Goal: Task Accomplishment & Management: Manage account settings

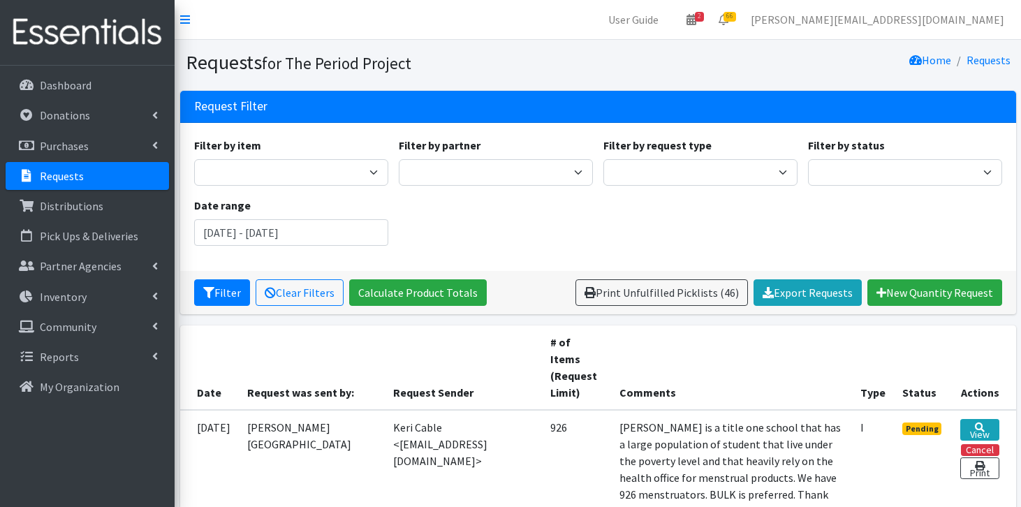
scroll to position [905, 0]
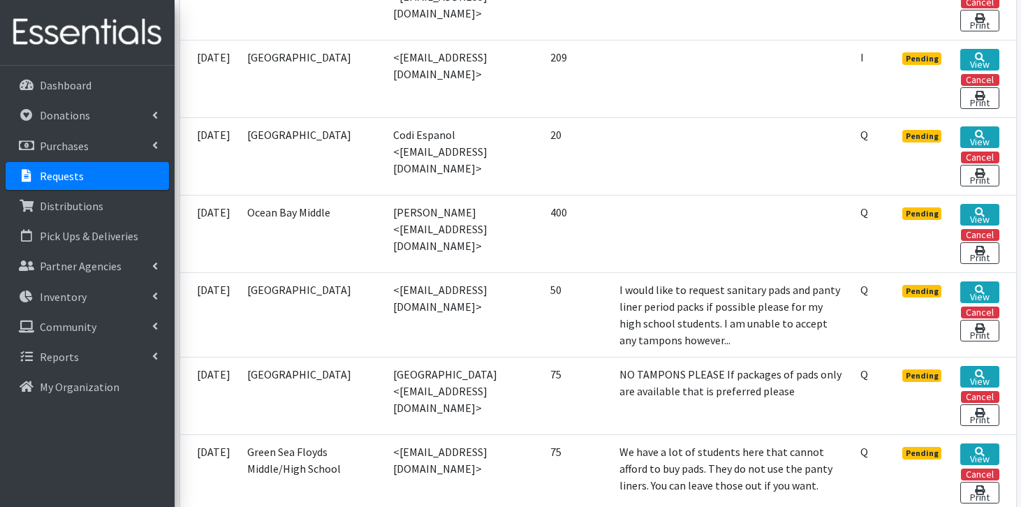
click at [109, 175] on link "Requests" at bounding box center [87, 176] width 163 height 28
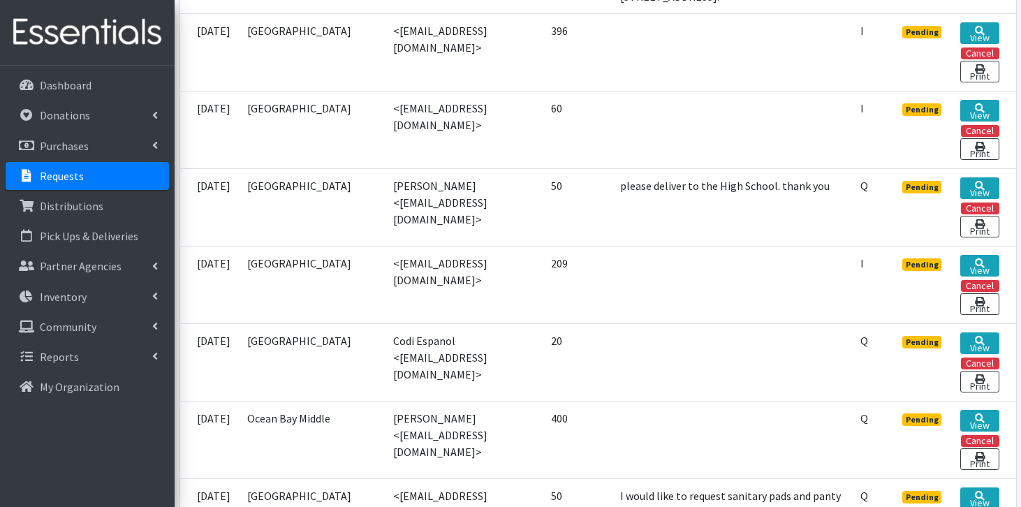
scroll to position [940, 0]
click at [970, 254] on link "View" at bounding box center [979, 265] width 38 height 22
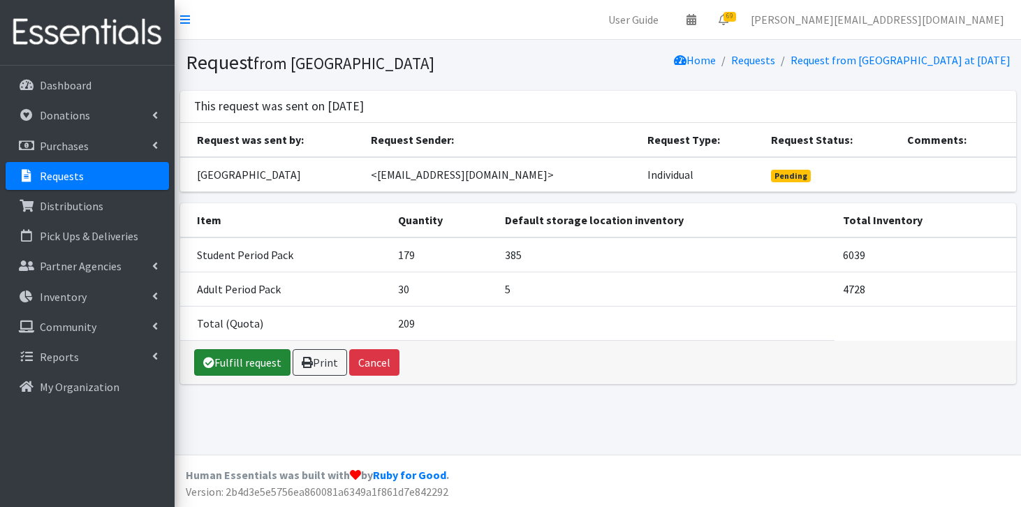
click at [219, 364] on link "Fulfill request" at bounding box center [242, 362] width 96 height 27
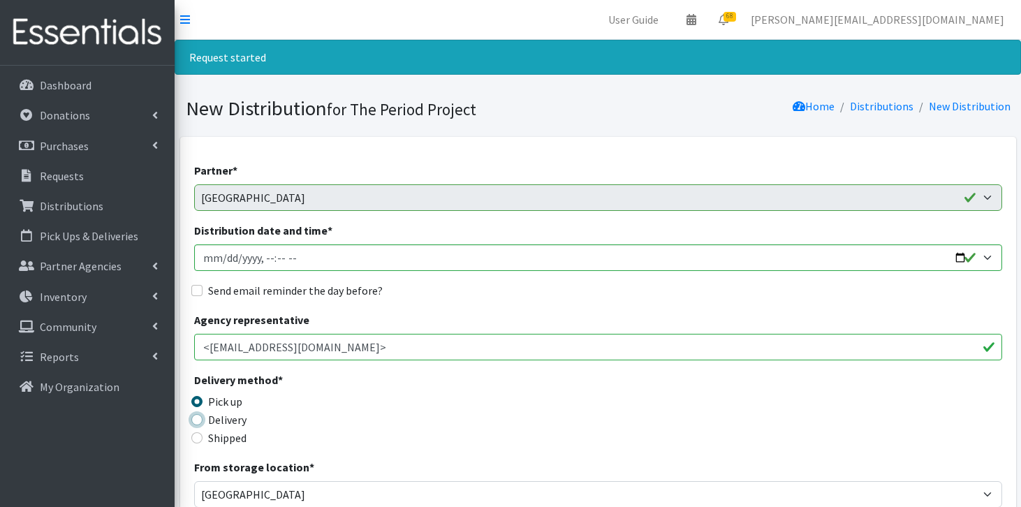
click at [195, 419] on input "Delivery" at bounding box center [196, 419] width 11 height 11
radio input "true"
click at [298, 261] on input "Distribution date and time *" at bounding box center [598, 257] width 808 height 27
type input "2025-08-28T11:59"
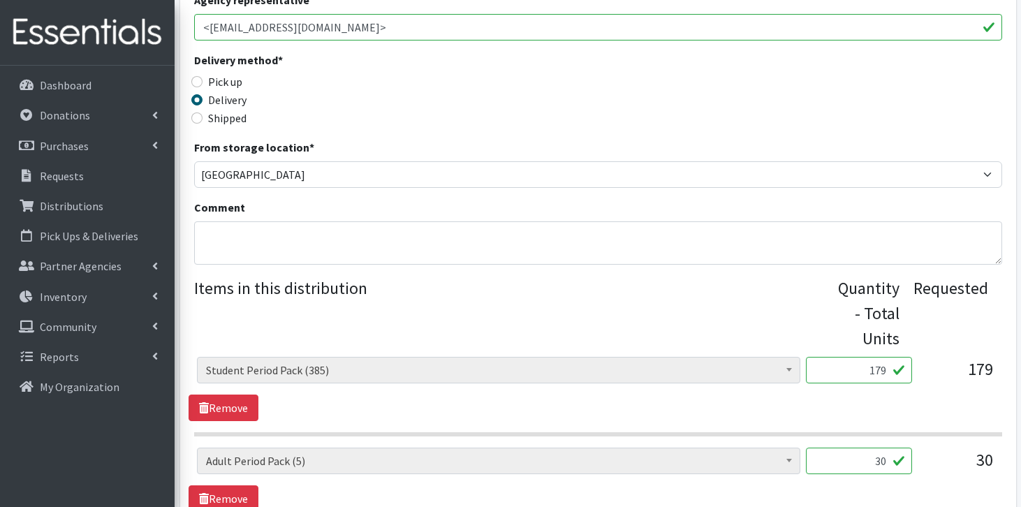
scroll to position [332, 0]
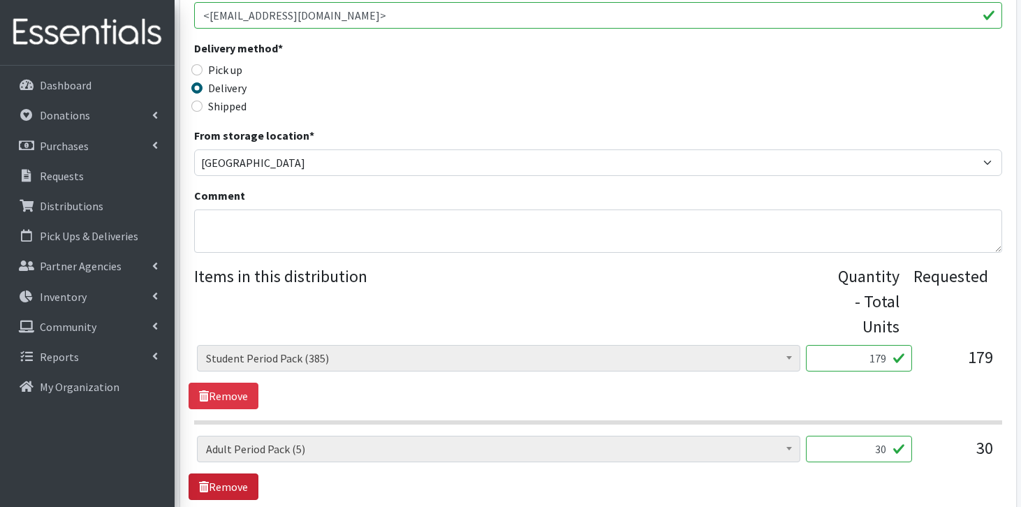
click at [230, 487] on link "Remove" at bounding box center [223, 486] width 70 height 27
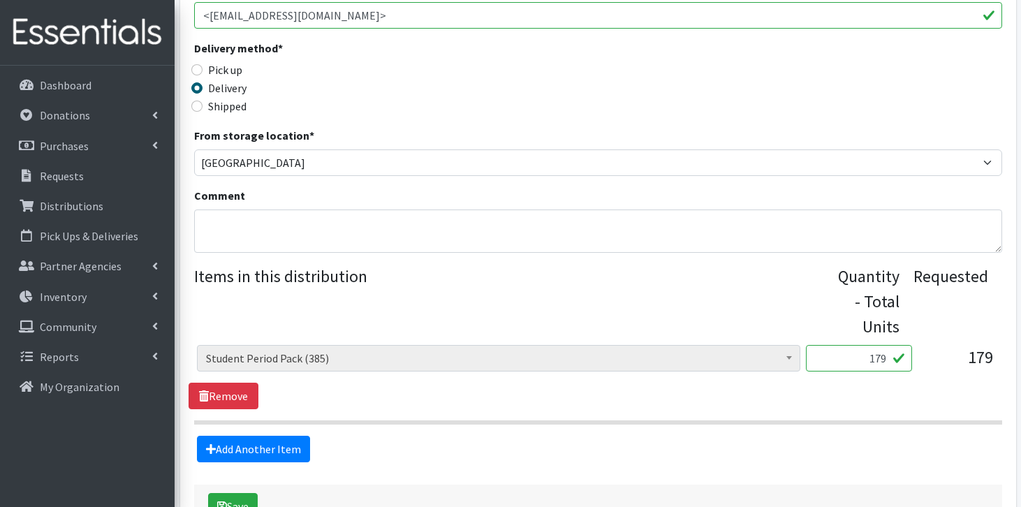
click at [887, 362] on input "179" at bounding box center [859, 358] width 106 height 27
type input "1"
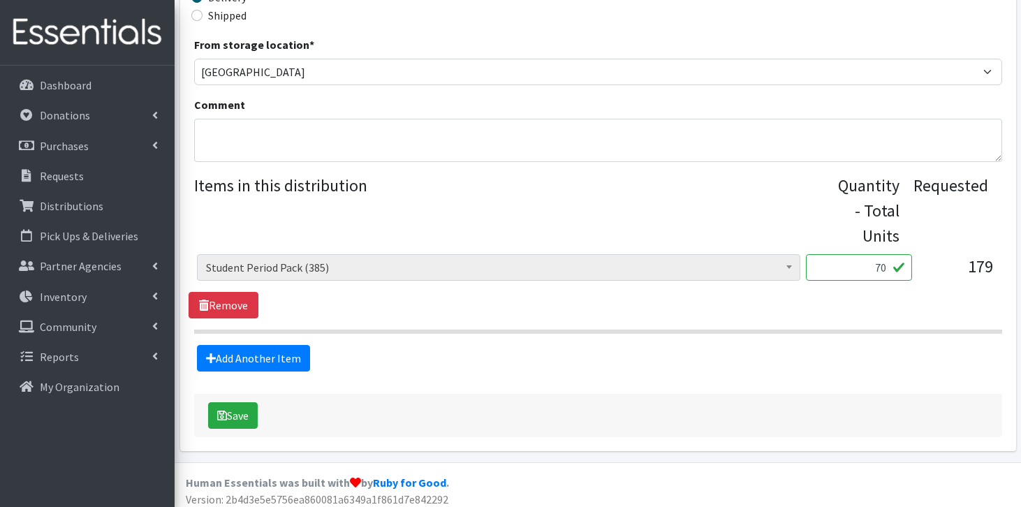
scroll to position [429, 0]
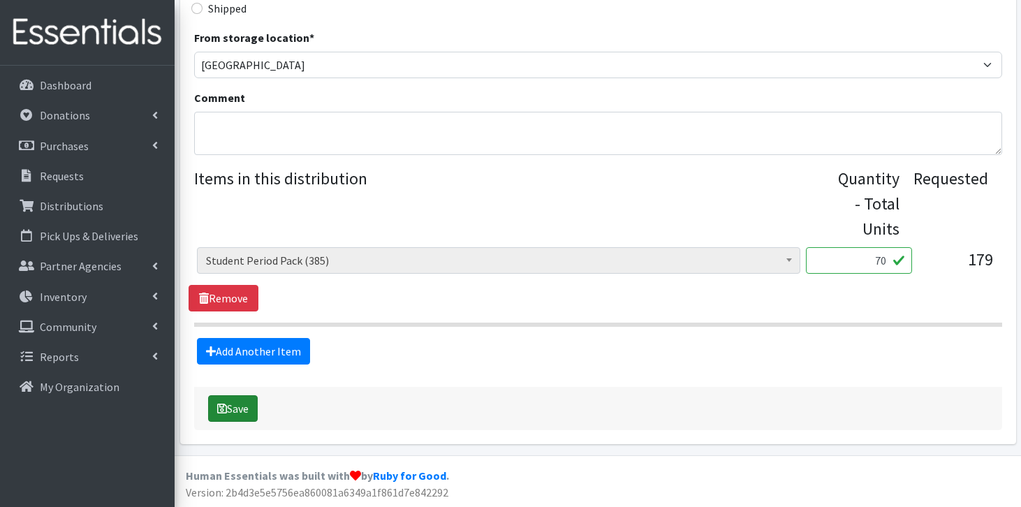
type input "70"
click at [231, 409] on button "Save" at bounding box center [233, 408] width 50 height 27
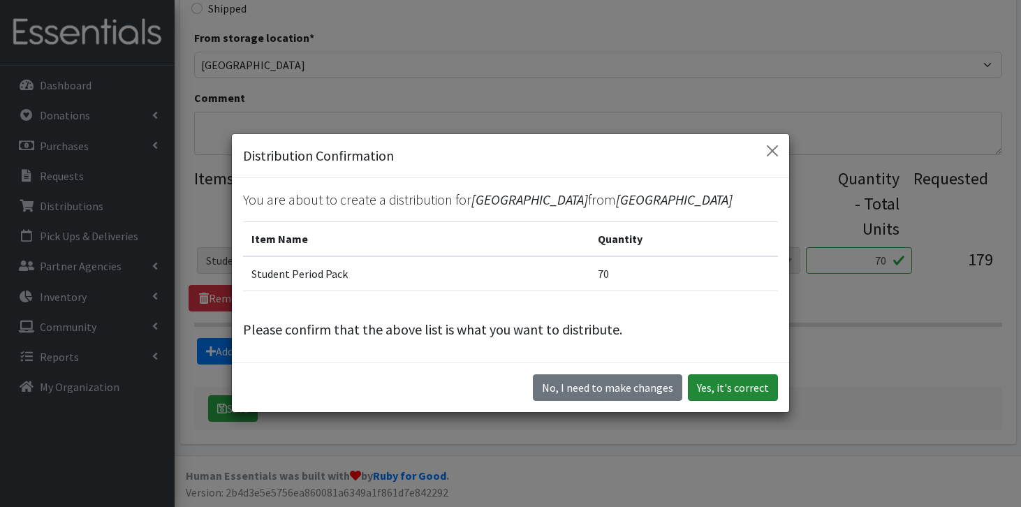
click at [722, 400] on button "Yes, it's correct" at bounding box center [733, 387] width 90 height 27
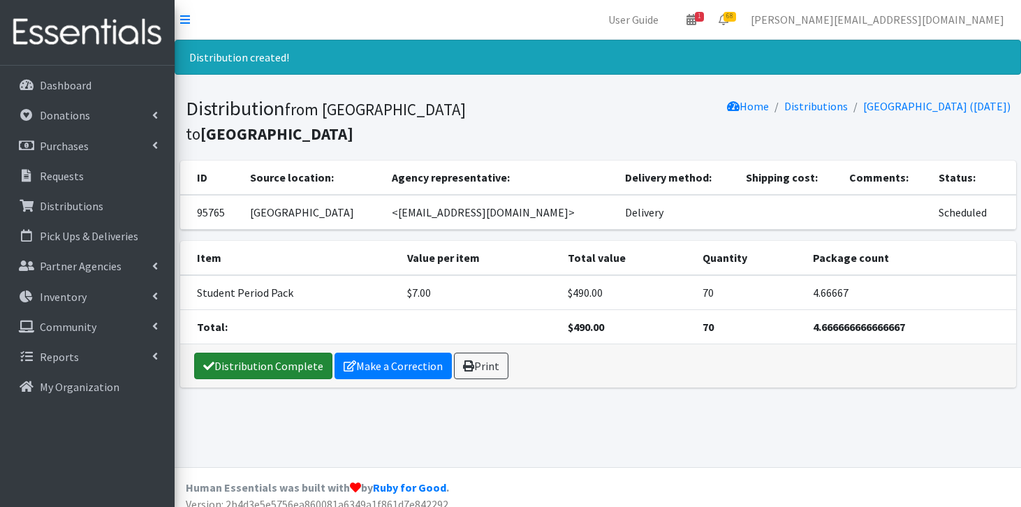
click at [234, 376] on link "Distribution Complete" at bounding box center [263, 366] width 138 height 27
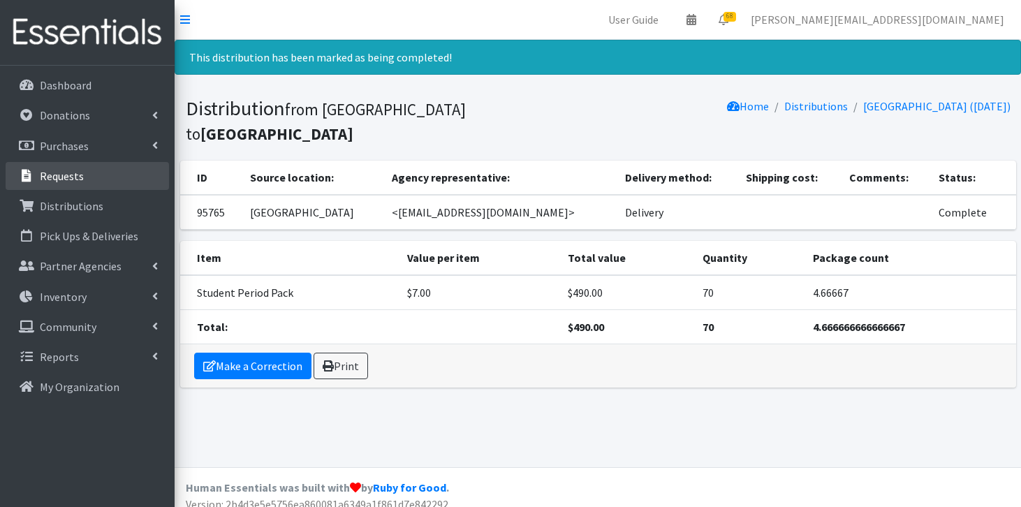
click at [50, 179] on p "Requests" at bounding box center [62, 176] width 44 height 14
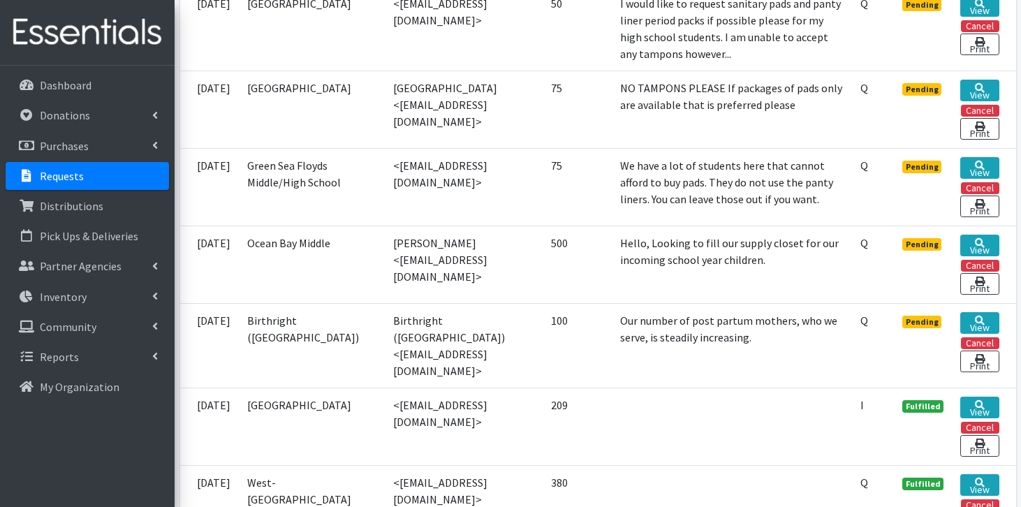
scroll to position [1359, 0]
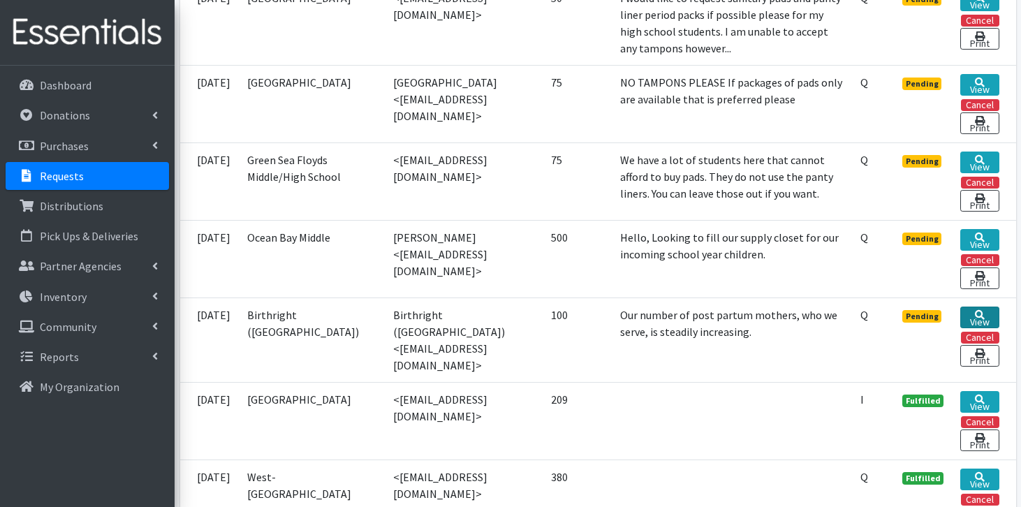
click at [991, 306] on link "View" at bounding box center [979, 317] width 38 height 22
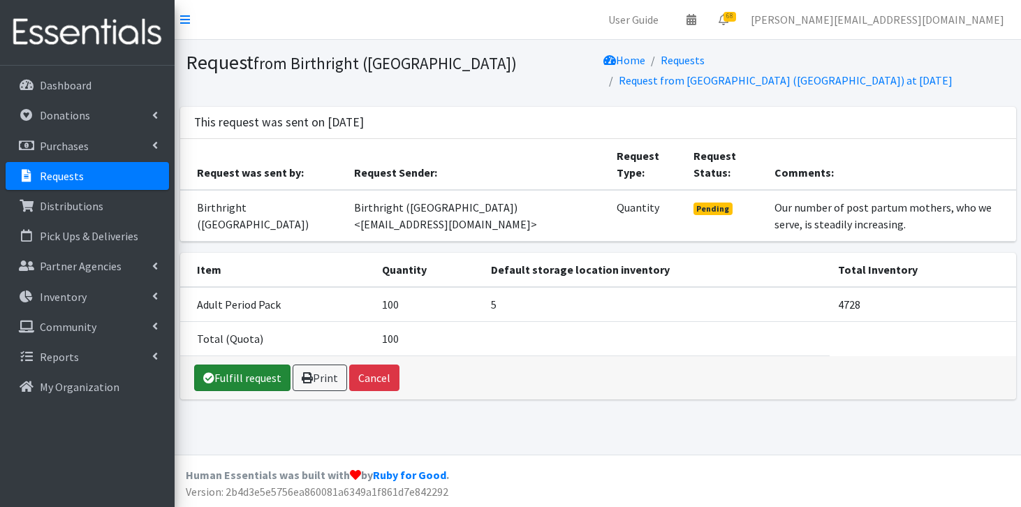
click at [260, 364] on link "Fulfill request" at bounding box center [242, 377] width 96 height 27
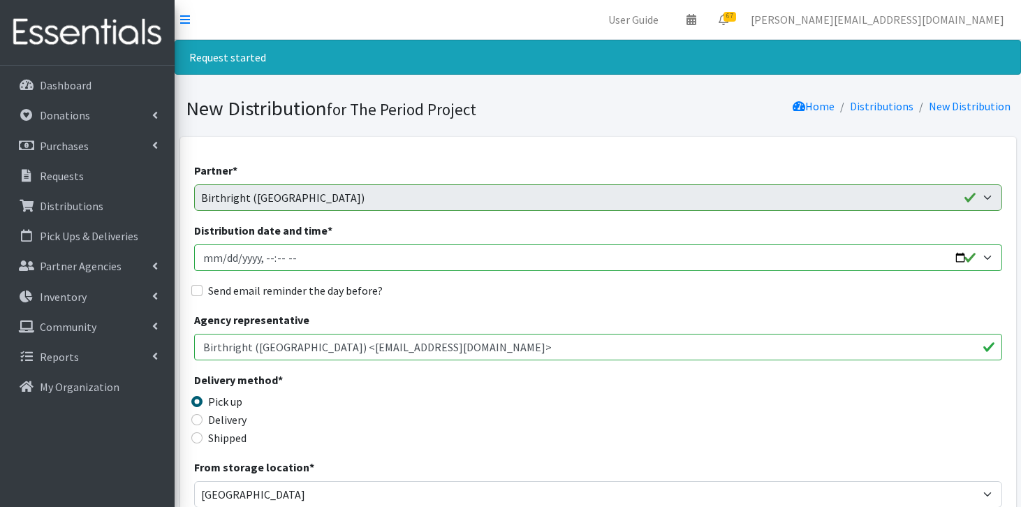
click at [297, 254] on input "Distribution date and time *" at bounding box center [598, 257] width 808 height 27
type input "2025-08-28T11:59"
click at [194, 419] on input "Delivery" at bounding box center [196, 419] width 11 height 11
radio input "true"
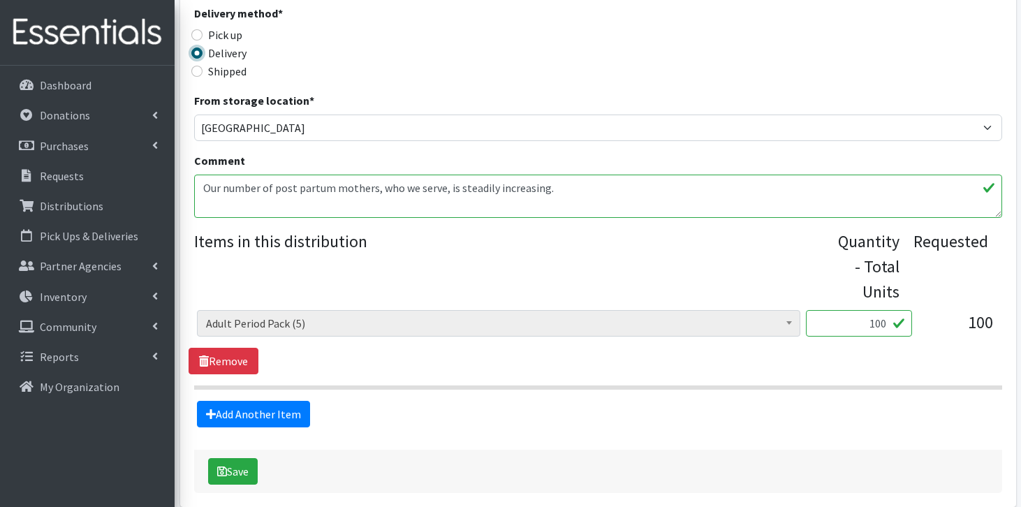
scroll to position [388, 0]
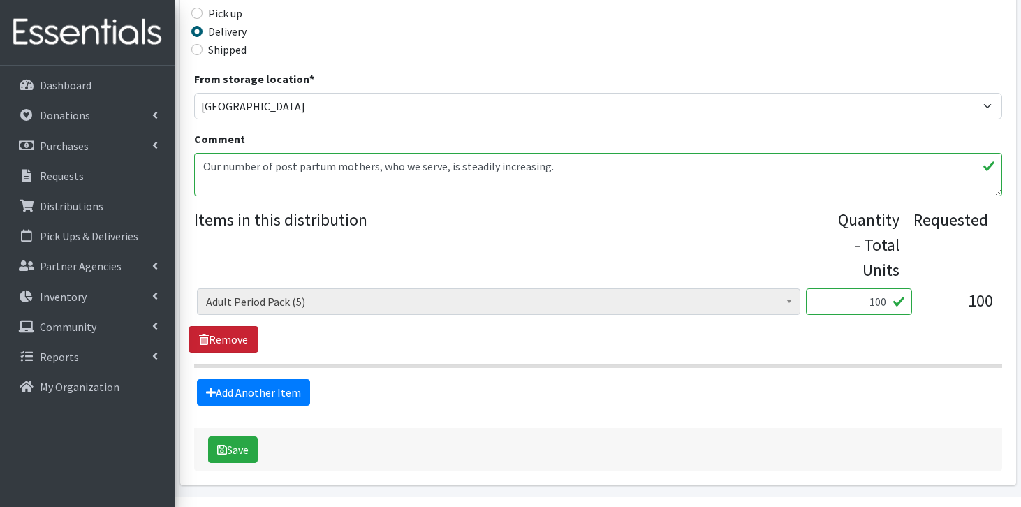
click at [210, 335] on link "Remove" at bounding box center [223, 339] width 70 height 27
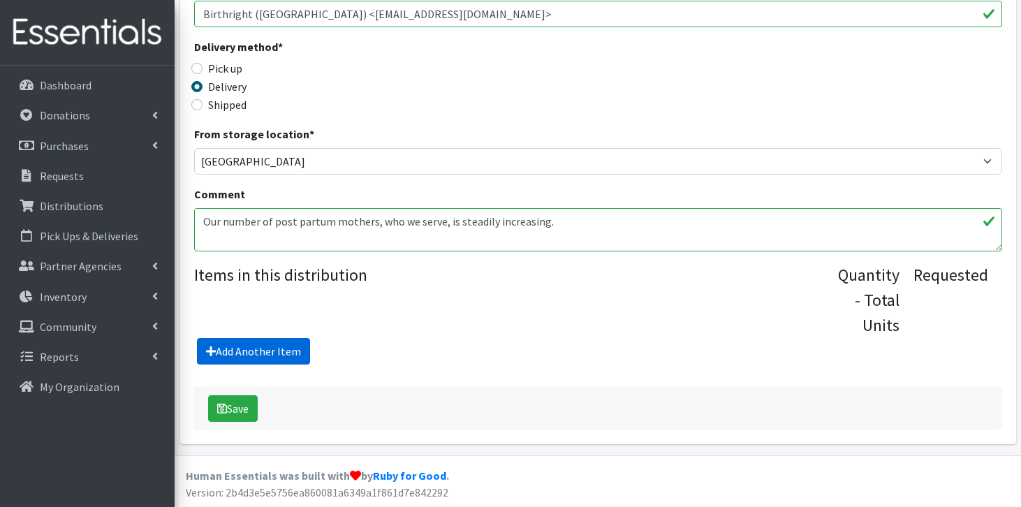
click at [219, 347] on link "Add Another Item" at bounding box center [253, 351] width 113 height 27
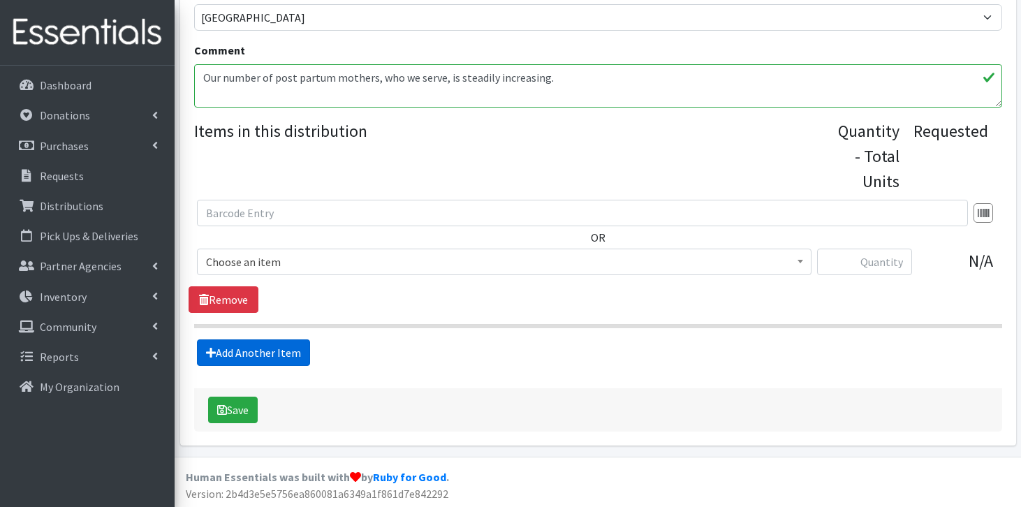
scroll to position [478, 0]
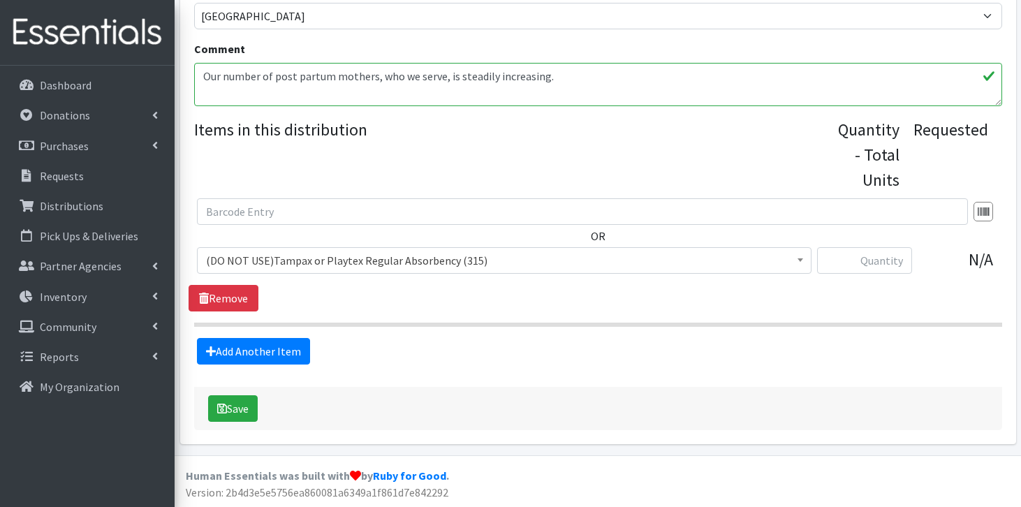
click at [320, 261] on span "(DO NOT USE)Tampax or Playtex Regular Absorbency (315)" at bounding box center [504, 261] width 596 height 20
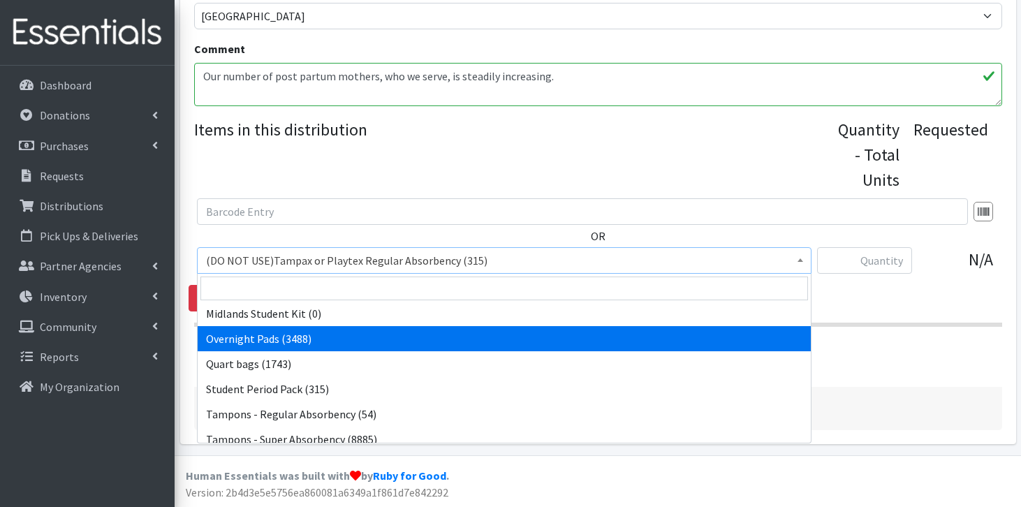
scroll to position [1259, 0]
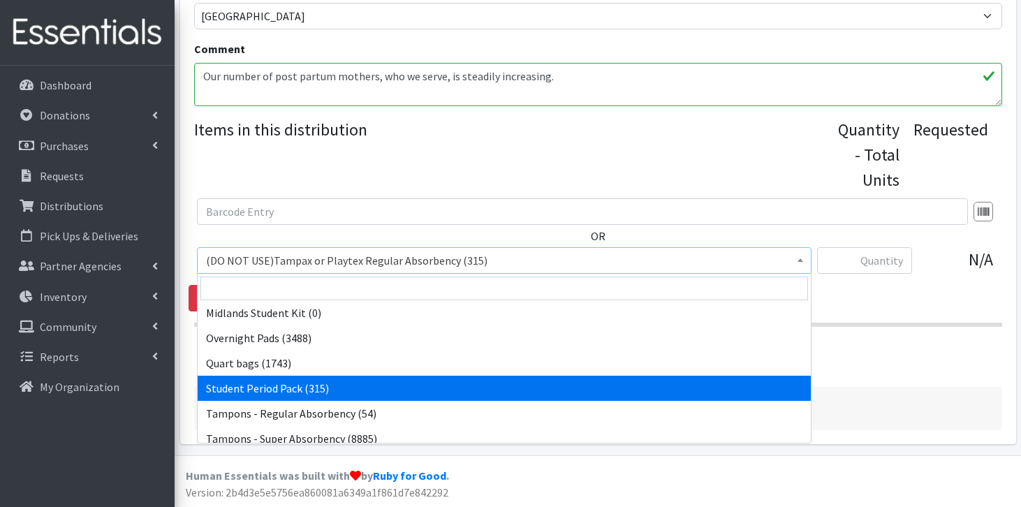
select select "7757"
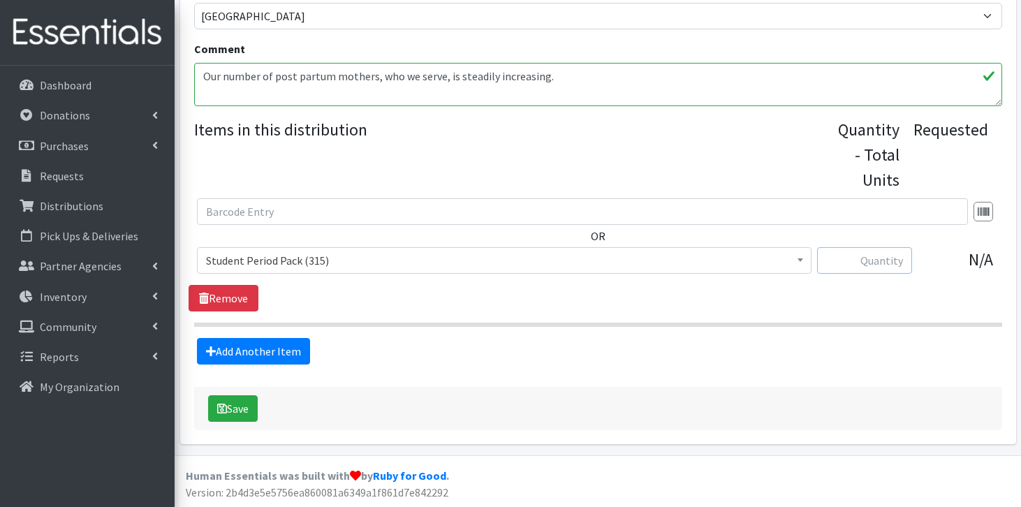
click at [852, 265] on input "text" at bounding box center [864, 260] width 95 height 27
type input "70"
click at [221, 416] on button "Save" at bounding box center [233, 408] width 50 height 27
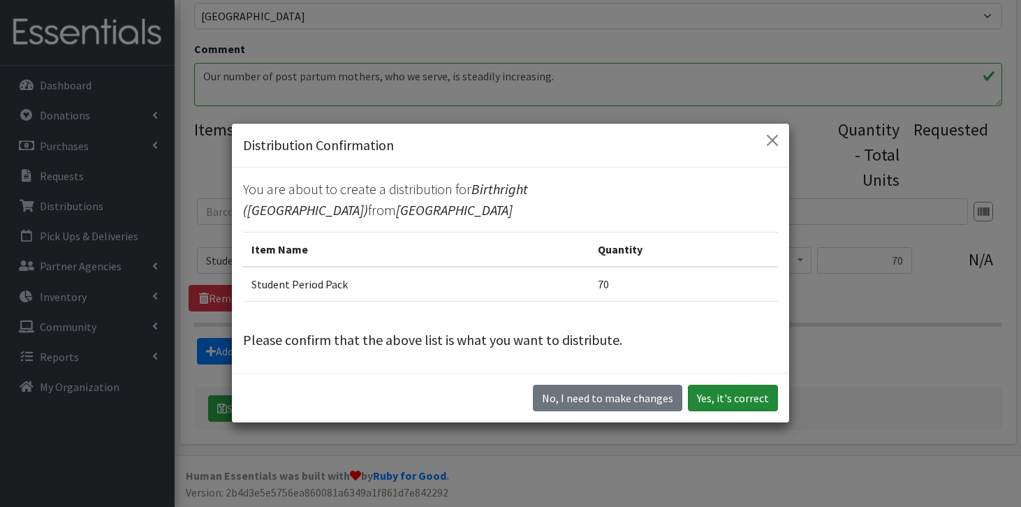
click at [732, 390] on button "Yes, it's correct" at bounding box center [733, 398] width 90 height 27
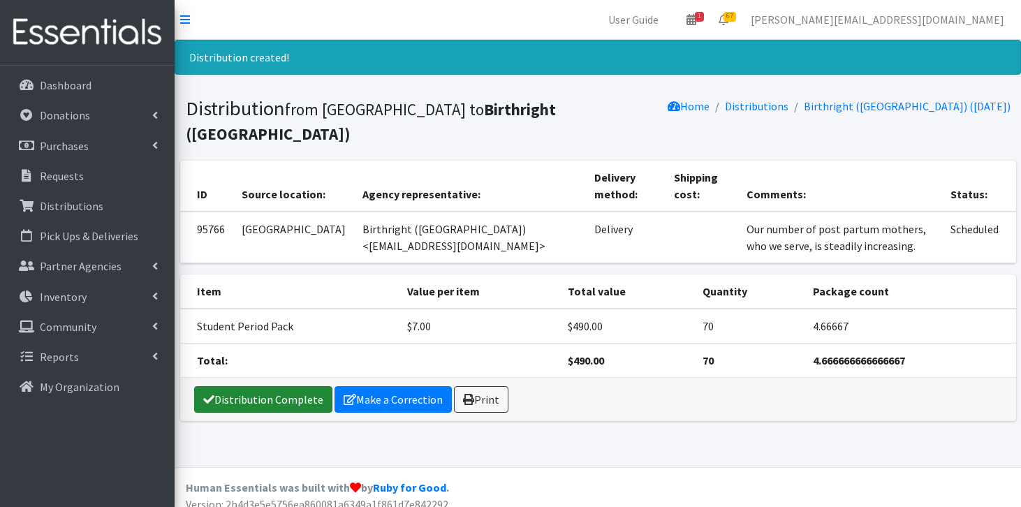
click at [216, 399] on link "Distribution Complete" at bounding box center [263, 399] width 138 height 27
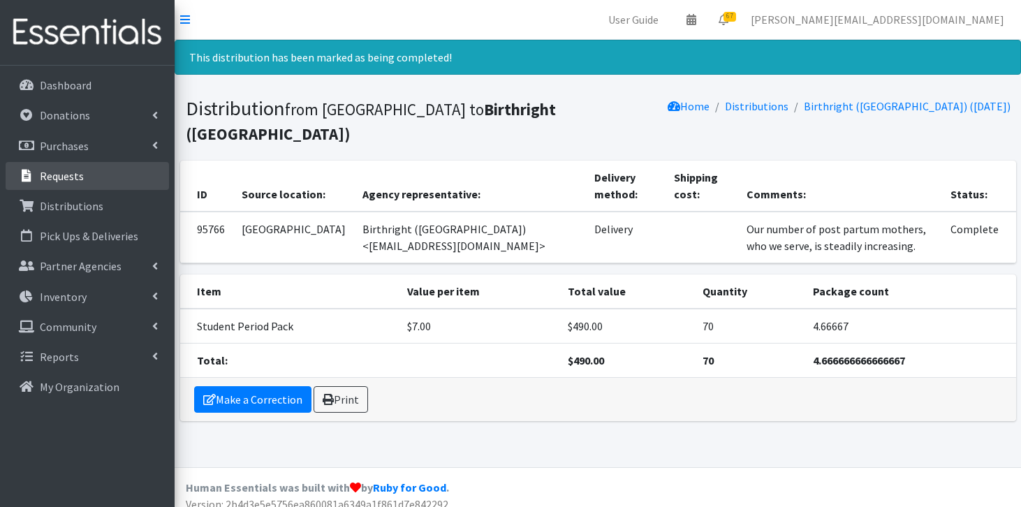
click at [66, 177] on p "Requests" at bounding box center [62, 176] width 44 height 14
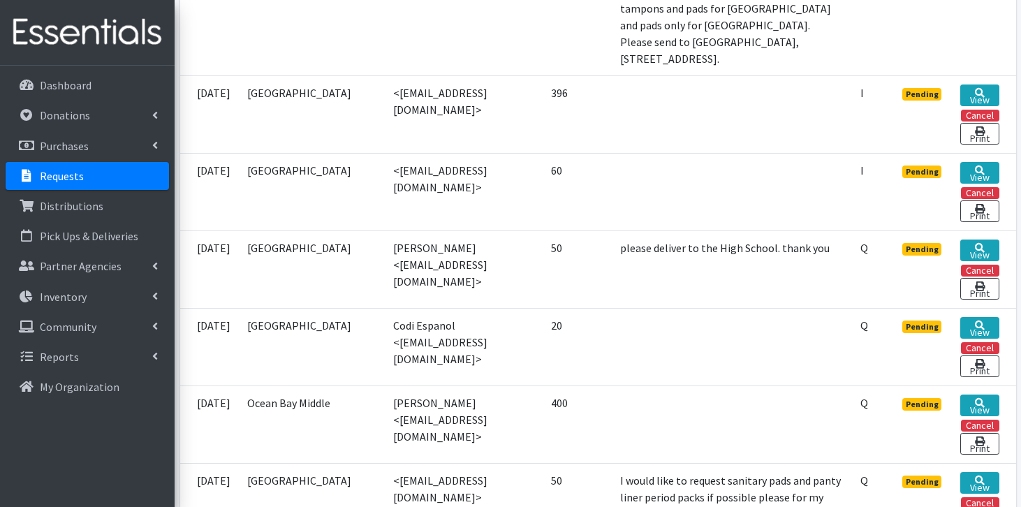
scroll to position [878, 0]
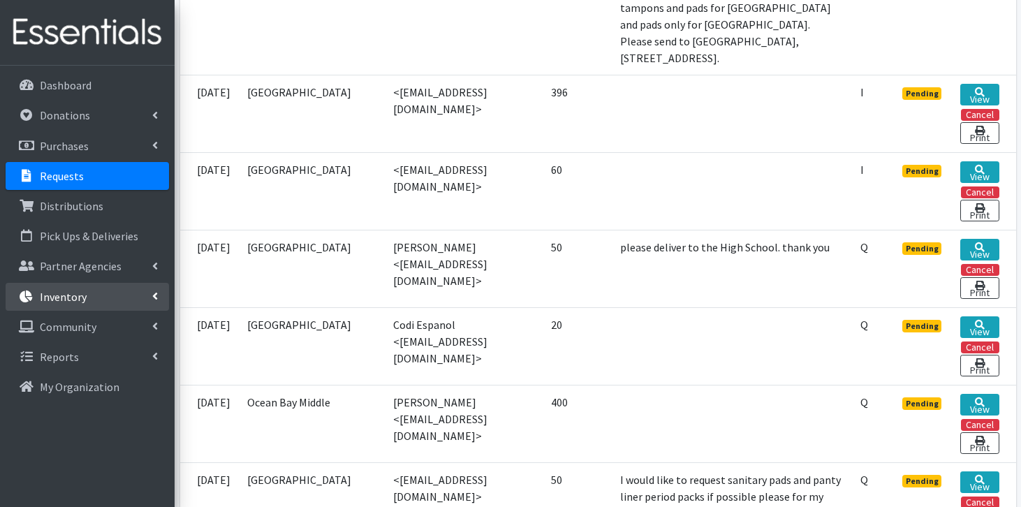
click at [121, 293] on link "Inventory" at bounding box center [87, 297] width 163 height 28
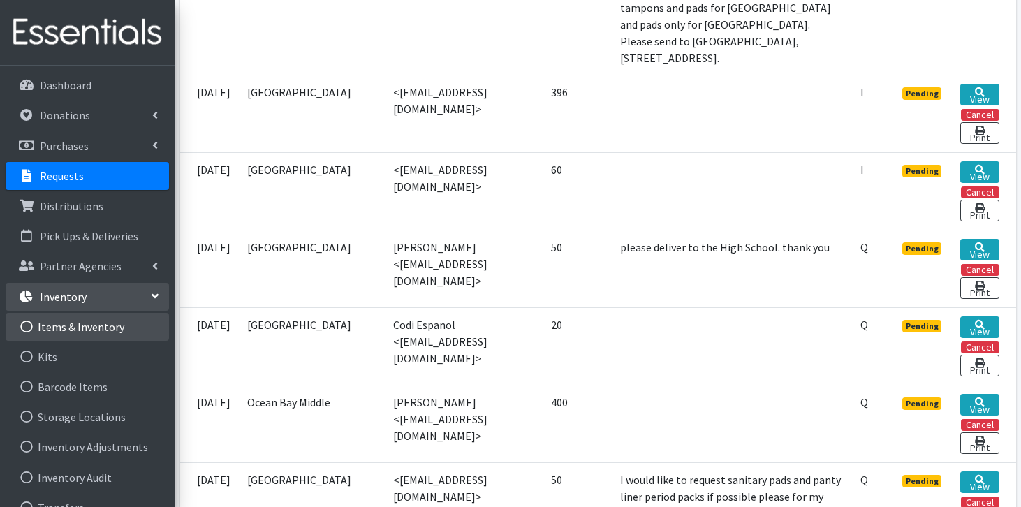
click at [90, 336] on link "Items & Inventory" at bounding box center [87, 327] width 163 height 28
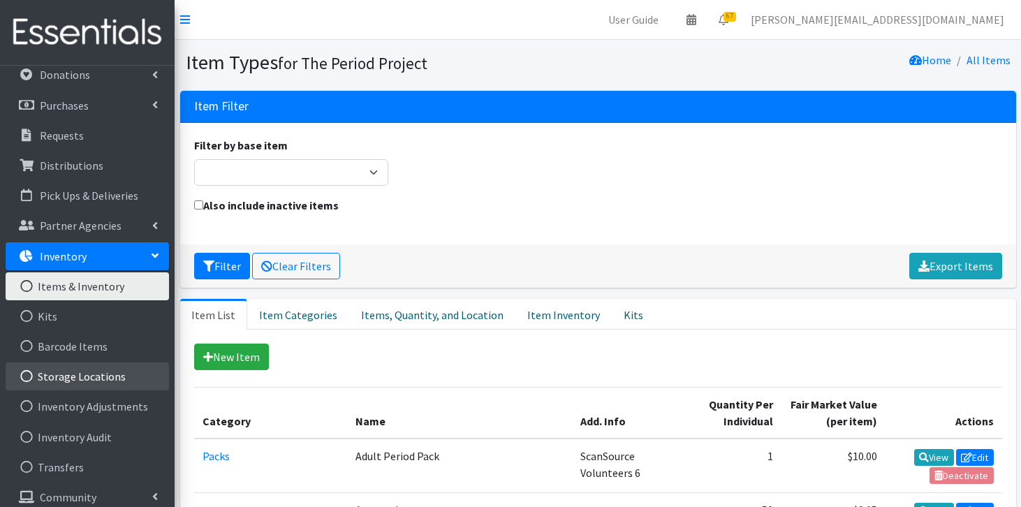
scroll to position [42, 0]
click at [106, 380] on link "Storage Locations" at bounding box center [87, 375] width 163 height 28
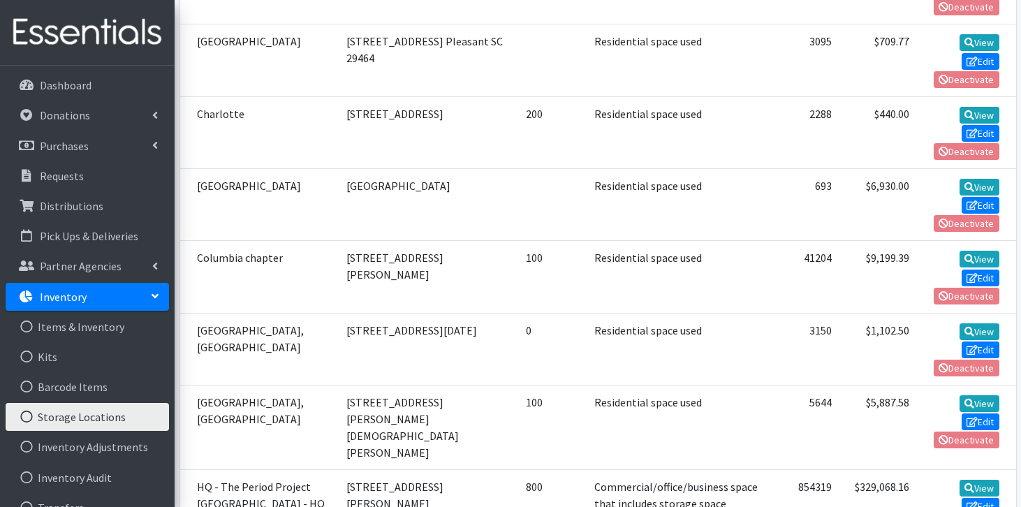
scroll to position [523, 0]
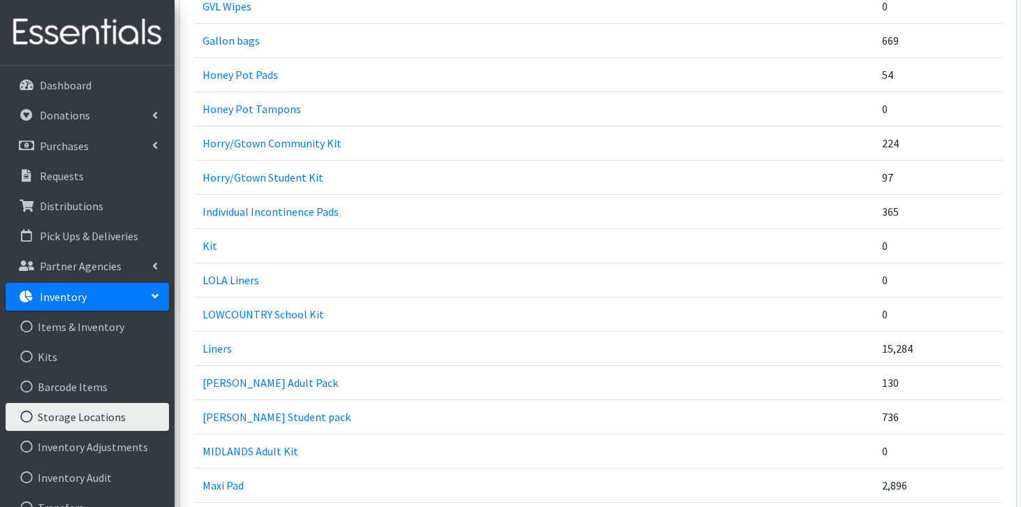
scroll to position [1584, 0]
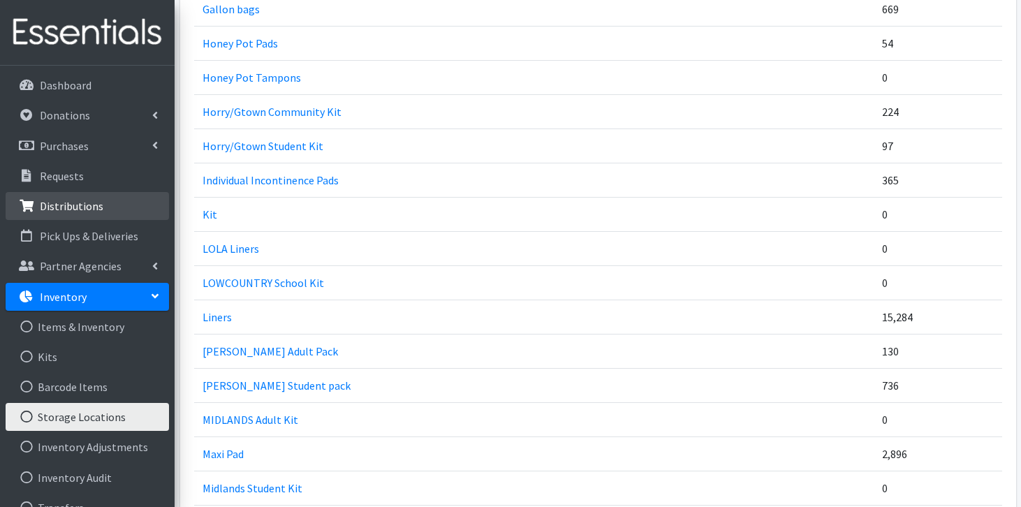
click at [111, 204] on link "Distributions" at bounding box center [87, 206] width 163 height 28
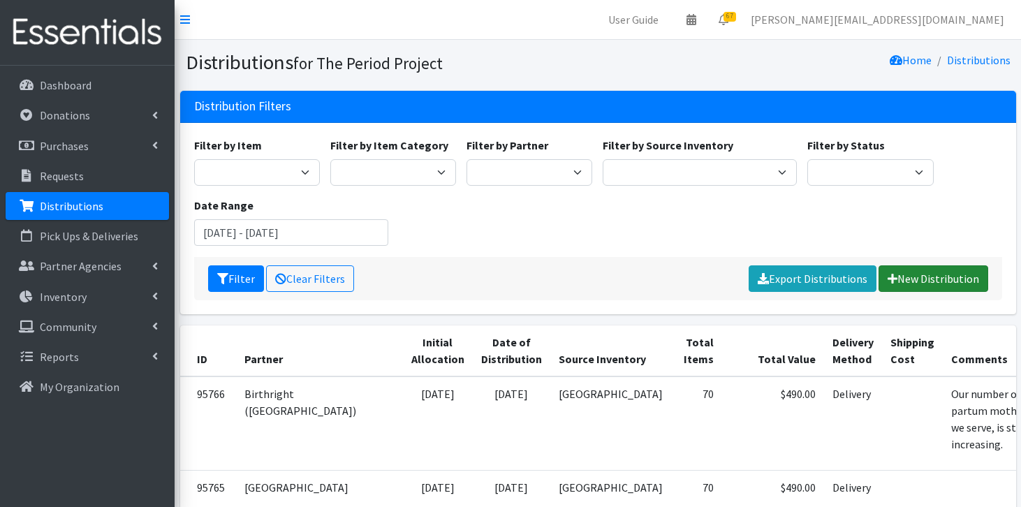
click at [956, 281] on link "New Distribution" at bounding box center [933, 278] width 110 height 27
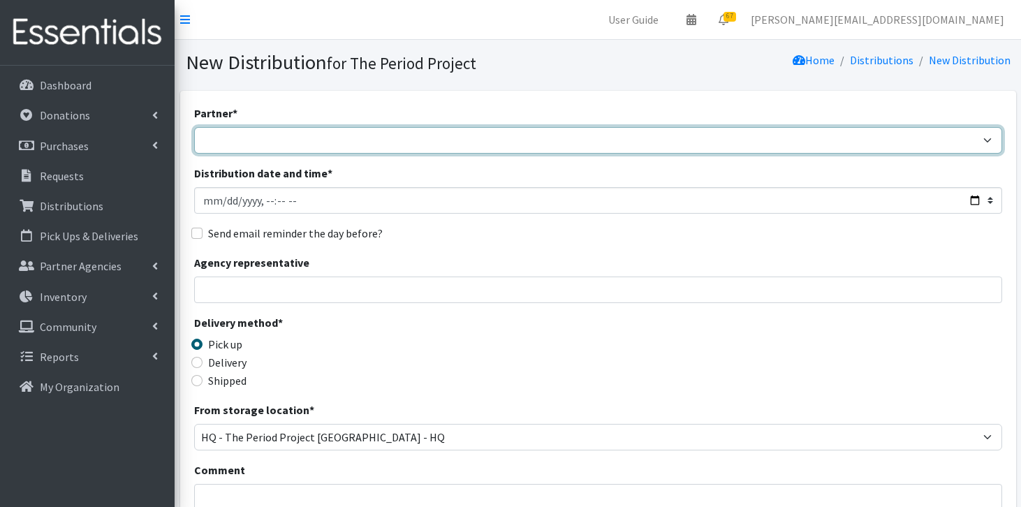
click at [249, 133] on select "AAST Abbeville County Library System [GEOGRAPHIC_DATA] [GEOGRAPHIC_DATA] Absolu…" at bounding box center [598, 140] width 808 height 27
